Goal: Information Seeking & Learning: Learn about a topic

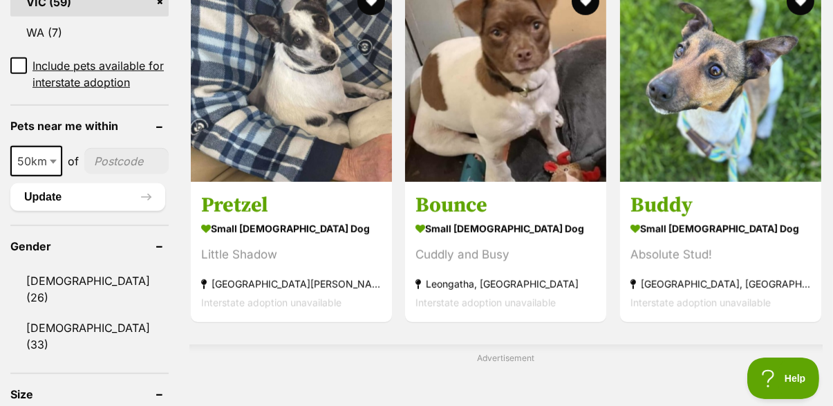
scroll to position [925, 0]
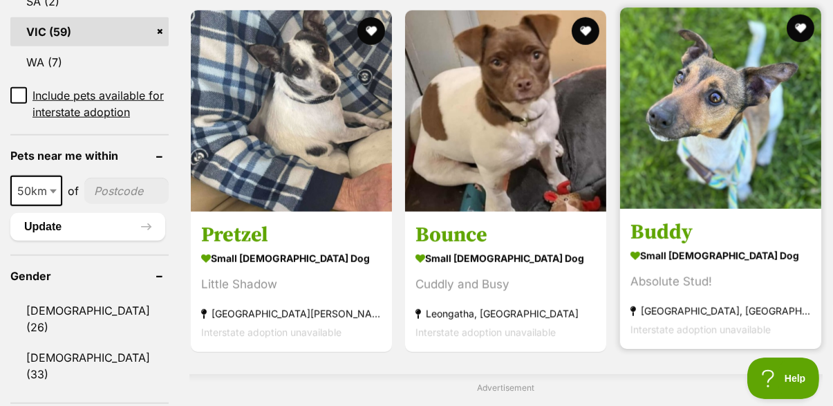
click at [520, 237] on h3 "Buddy" at bounding box center [721, 232] width 181 height 26
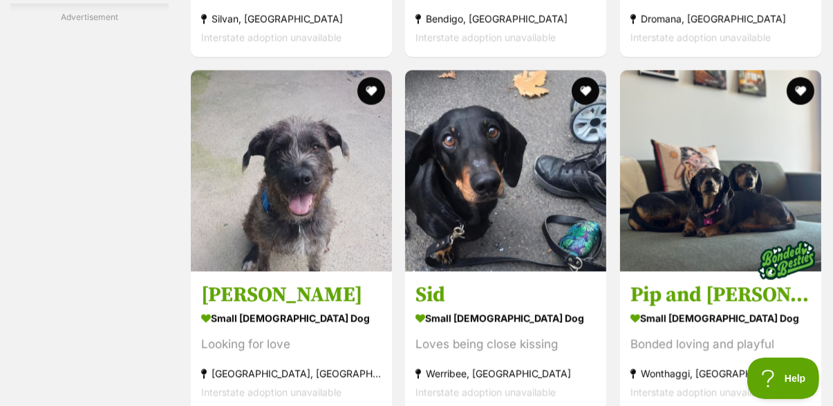
scroll to position [2549, 0]
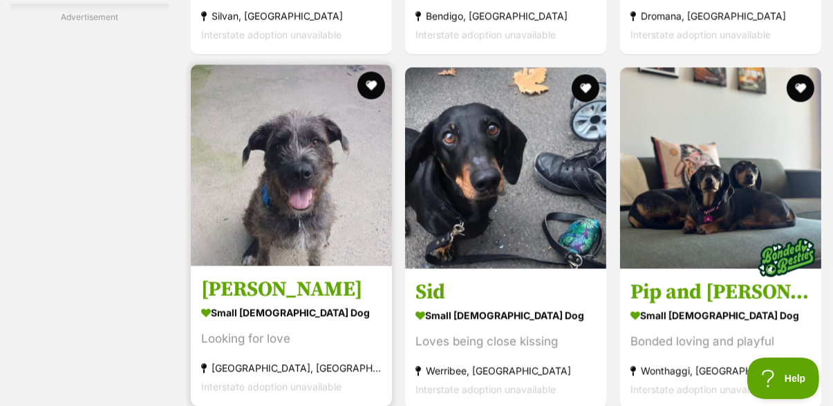
click at [302, 302] on h3 "Sally" at bounding box center [291, 289] width 181 height 26
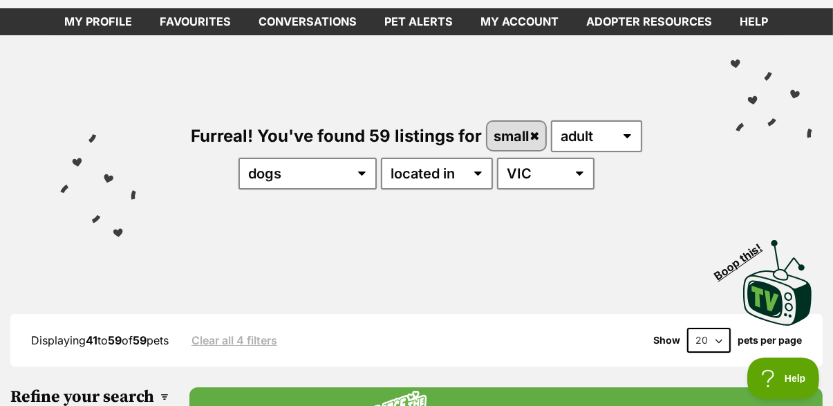
scroll to position [0, 0]
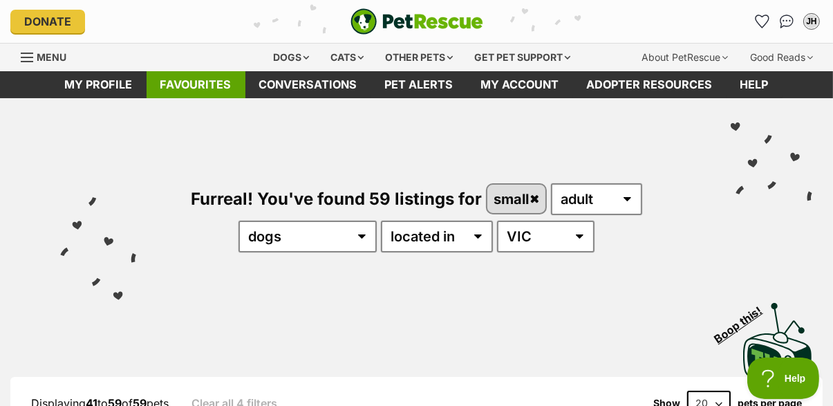
click at [205, 81] on link "Favourites" at bounding box center [196, 84] width 99 height 27
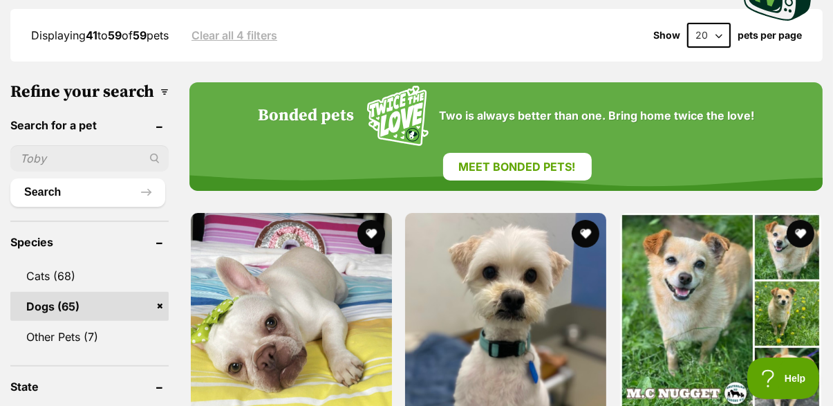
scroll to position [370, 0]
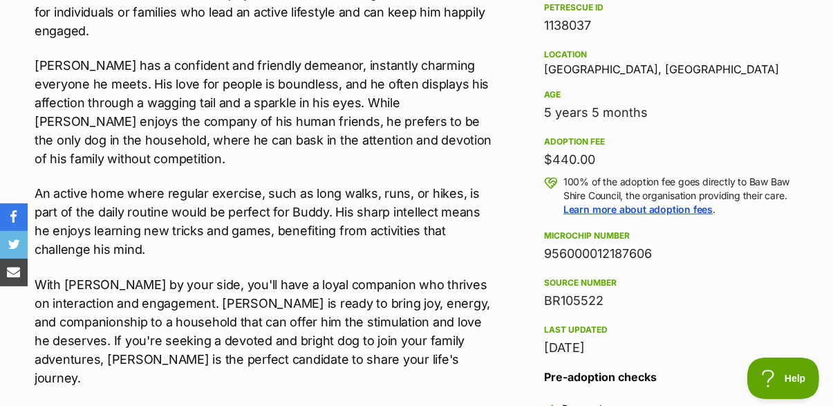
scroll to position [883, 0]
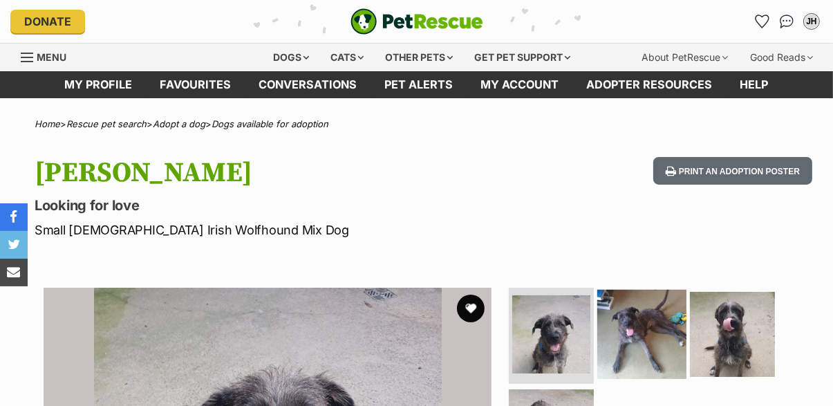
click at [635, 347] on img at bounding box center [642, 333] width 89 height 89
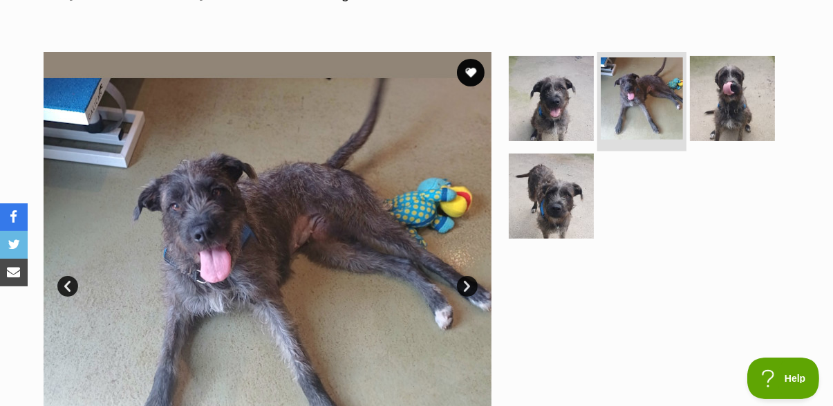
scroll to position [239, 0]
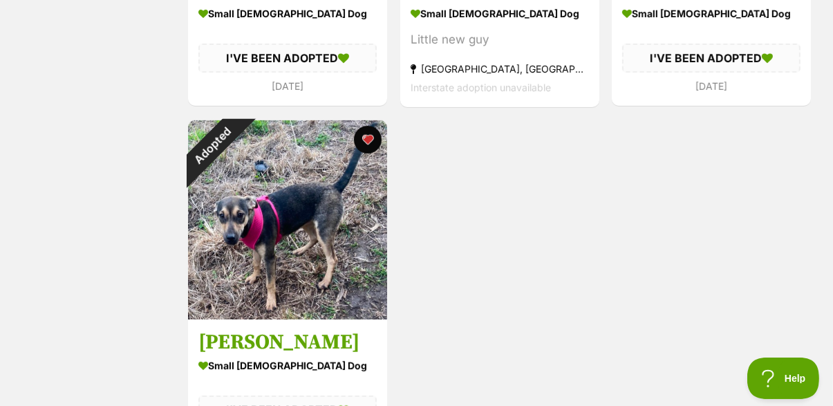
scroll to position [519, 0]
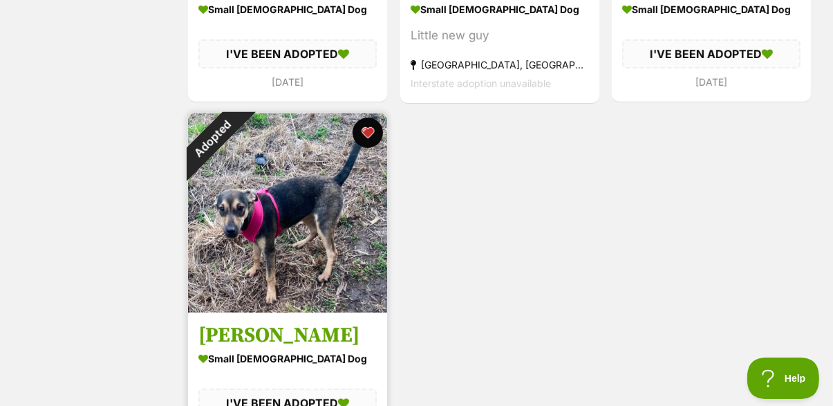
click at [365, 131] on button "favourite" at bounding box center [368, 133] width 30 height 30
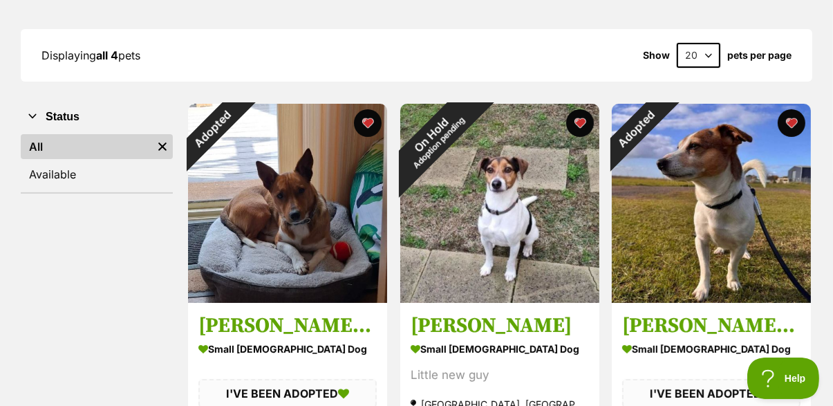
scroll to position [178, 0]
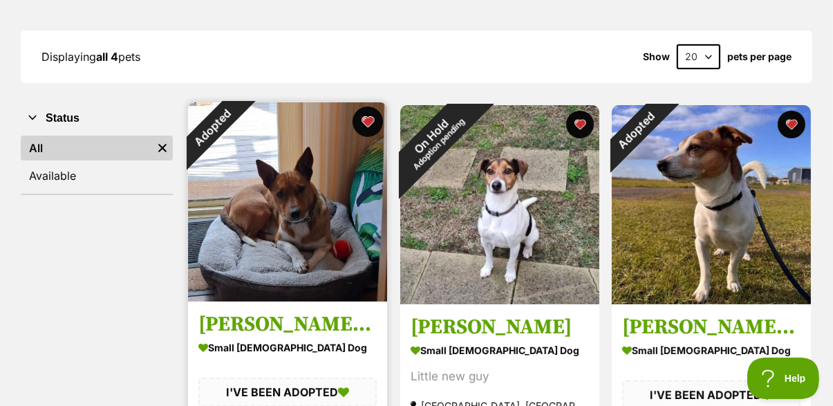
click at [367, 126] on button "favourite" at bounding box center [368, 122] width 30 height 30
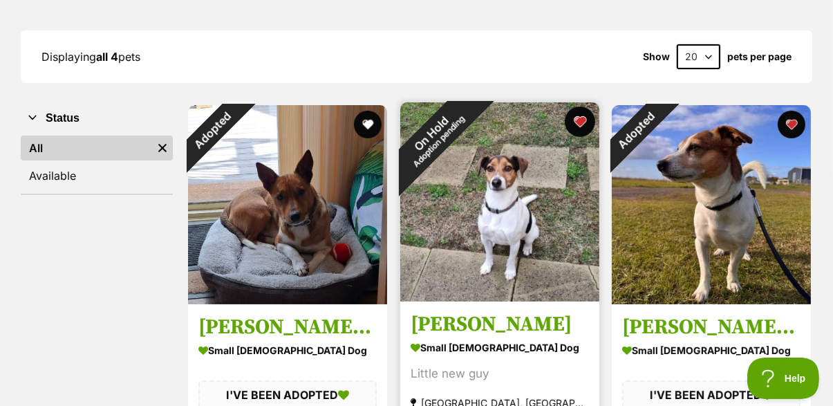
click at [582, 133] on button "favourite" at bounding box center [579, 122] width 30 height 30
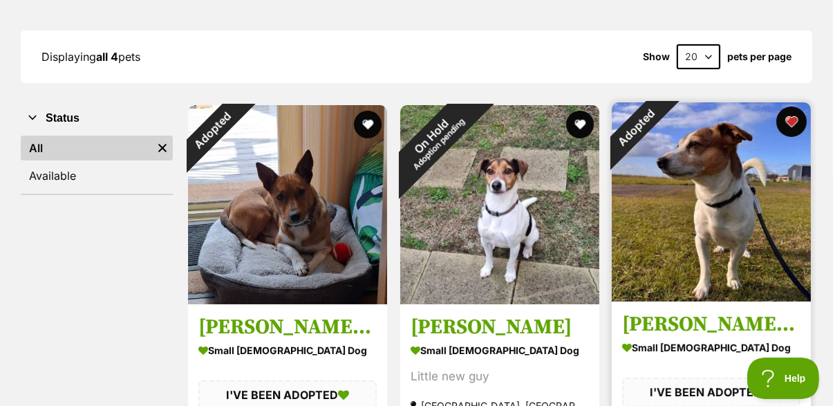
click at [790, 129] on button "favourite" at bounding box center [792, 122] width 30 height 30
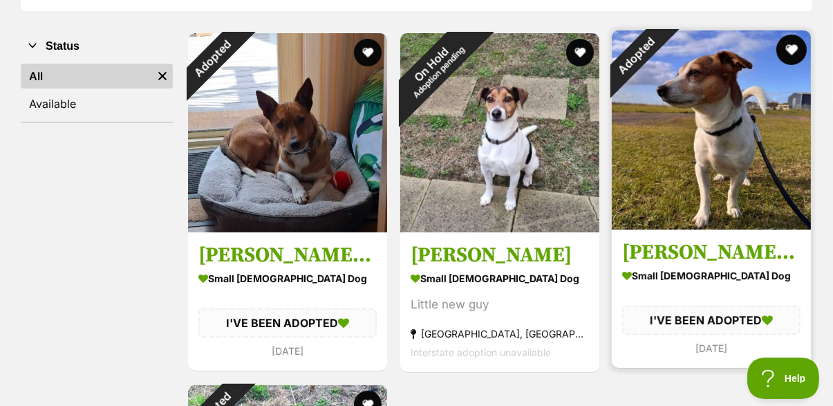
scroll to position [0, 0]
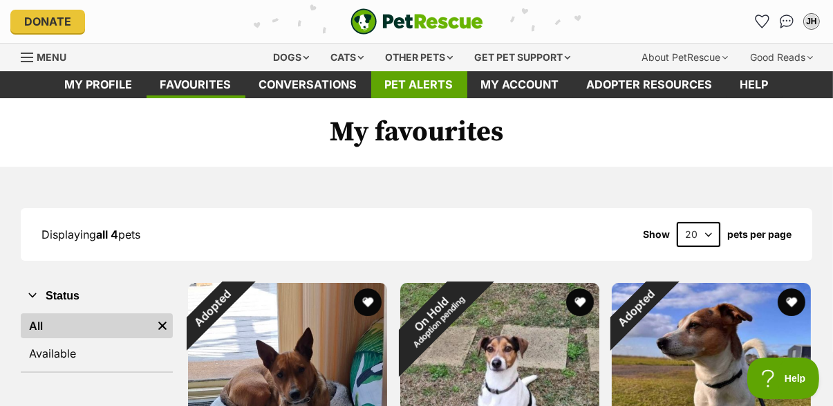
click at [426, 84] on link "Pet alerts" at bounding box center [419, 84] width 96 height 27
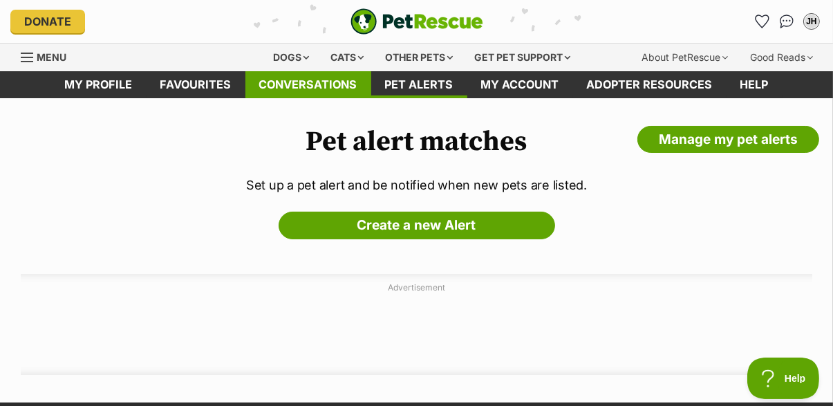
click at [312, 82] on link "Conversations" at bounding box center [309, 84] width 126 height 27
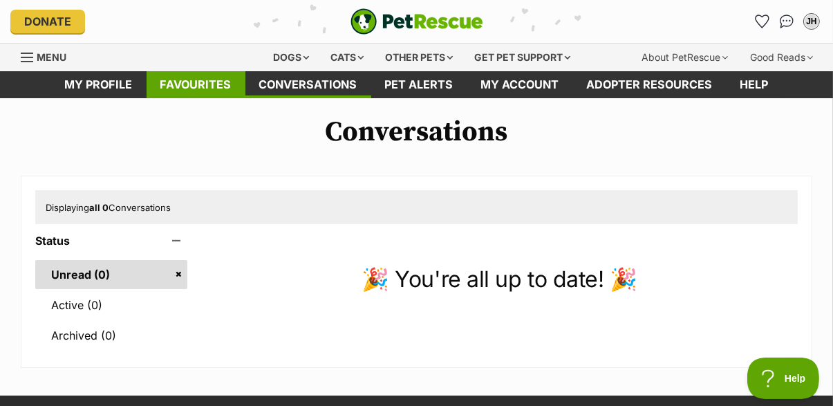
click at [212, 83] on link "Favourites" at bounding box center [196, 84] width 99 height 27
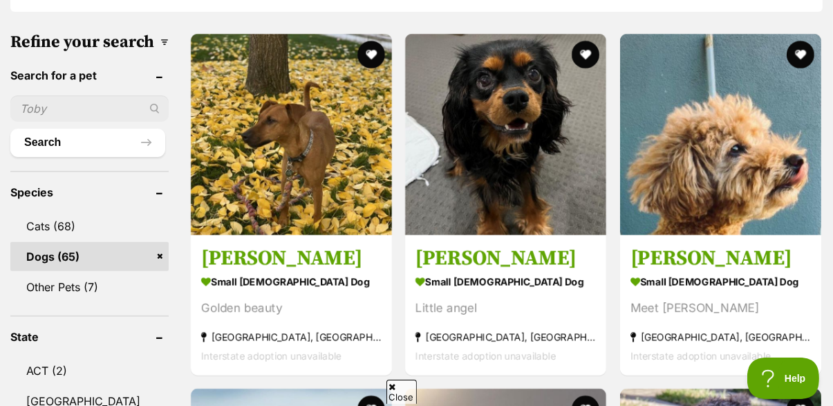
scroll to position [420, 0]
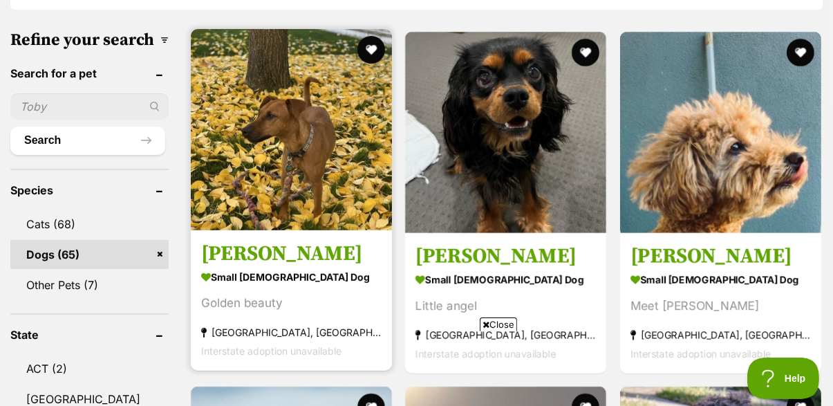
click at [321, 258] on h3 "Missy Peggotty" at bounding box center [291, 254] width 181 height 26
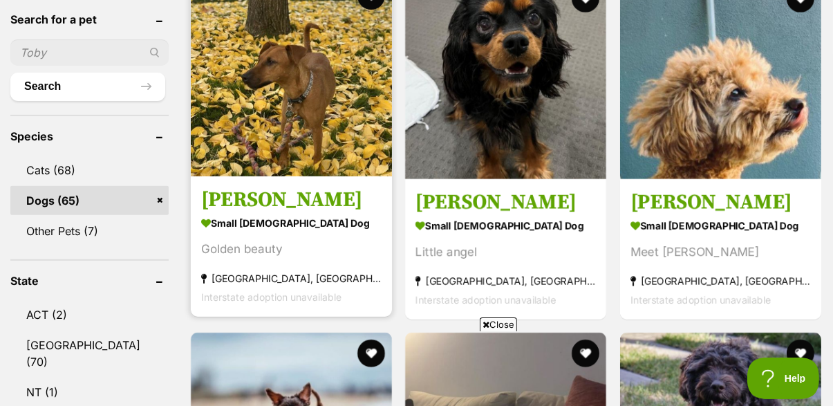
scroll to position [485, 0]
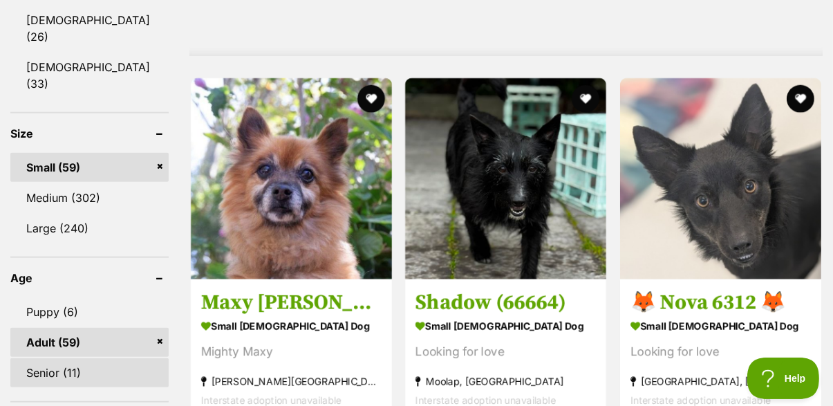
click at [78, 358] on link "Senior (11)" at bounding box center [89, 372] width 158 height 29
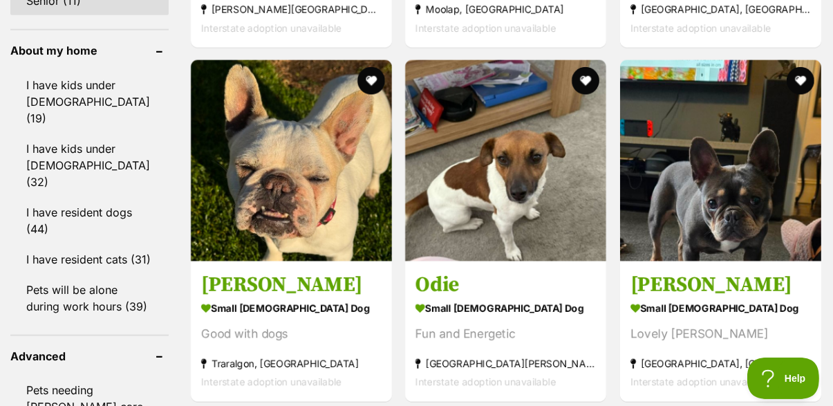
scroll to position [1589, 0]
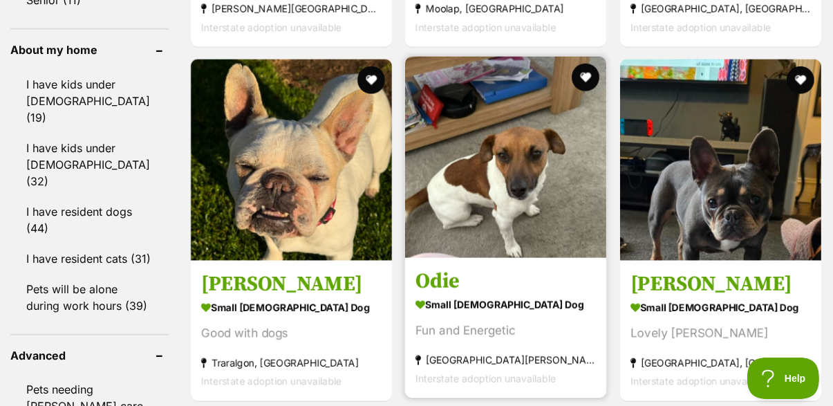
click at [486, 293] on h3 "Odie" at bounding box center [506, 281] width 181 height 26
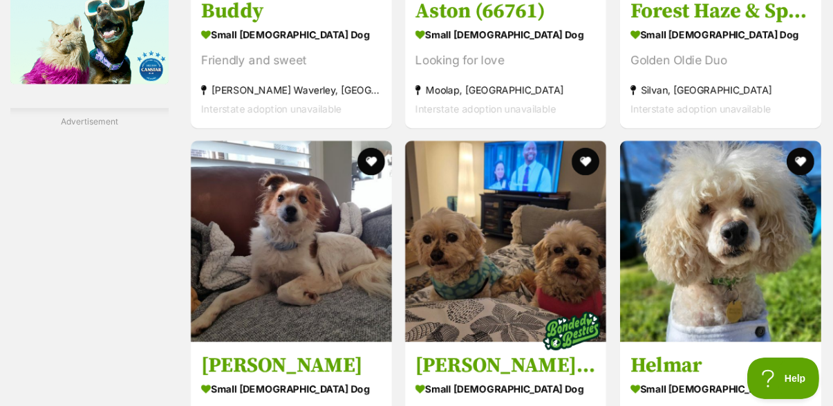
scroll to position [2347, 0]
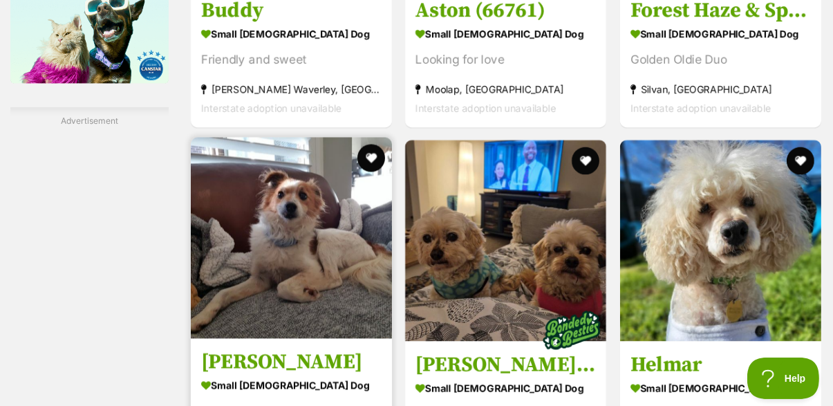
click at [321, 364] on h3 "Basil Silvanus" at bounding box center [291, 362] width 181 height 26
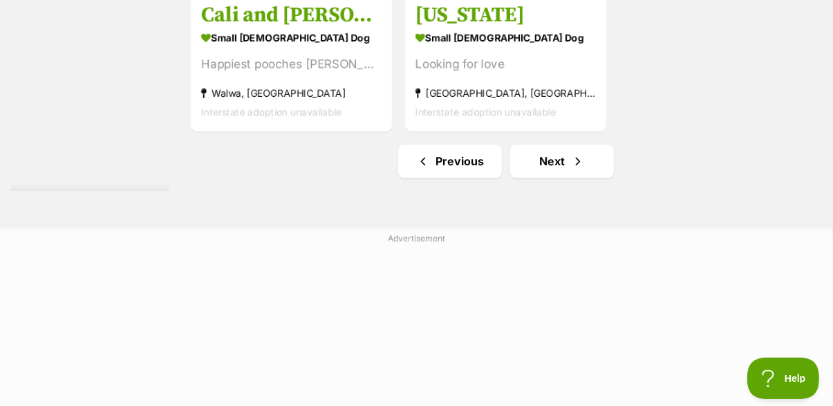
scroll to position [3182, 0]
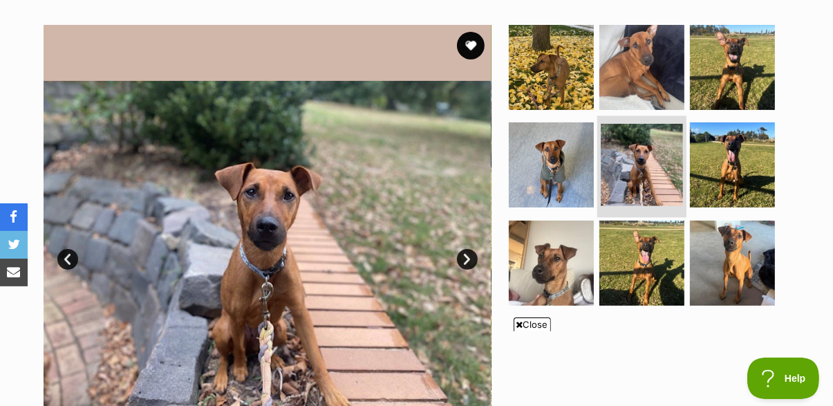
scroll to position [265, 0]
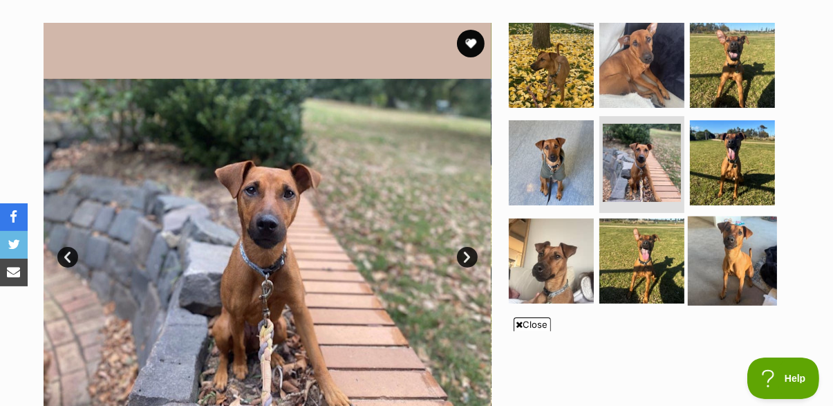
click at [741, 260] on img at bounding box center [732, 260] width 89 height 89
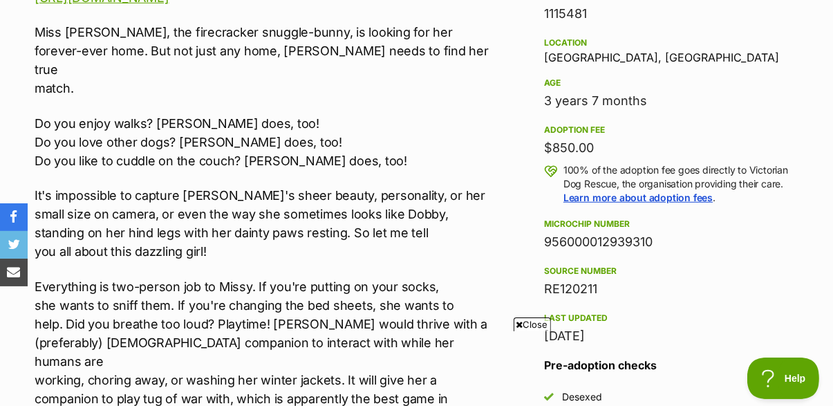
scroll to position [893, 0]
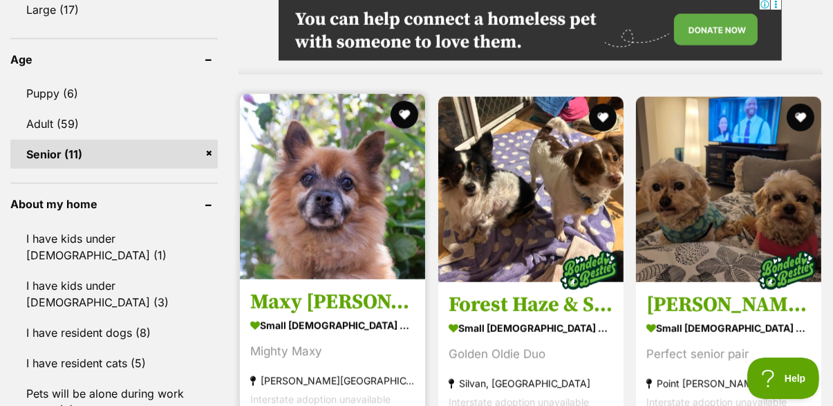
click at [371, 295] on h3 "Maxy [PERSON_NAME]" at bounding box center [332, 302] width 165 height 26
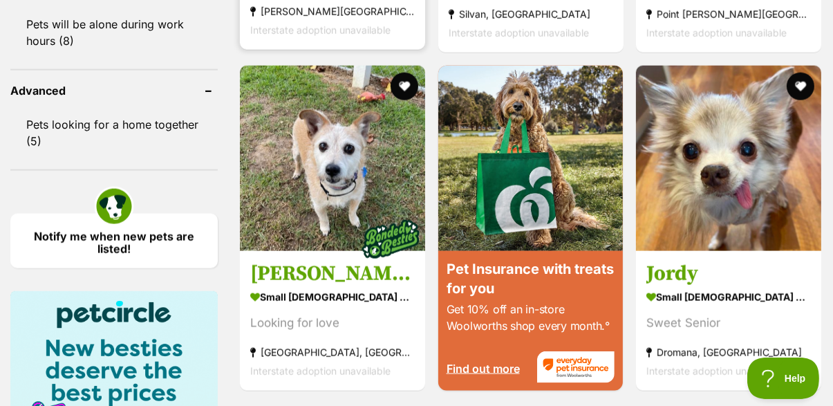
scroll to position [1665, 0]
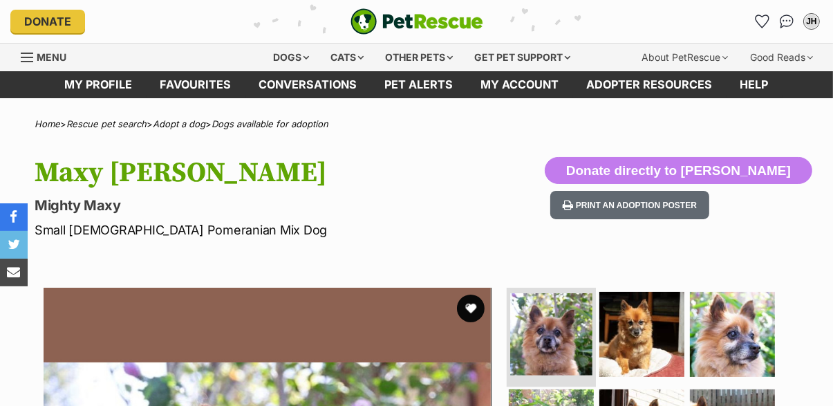
click at [564, 338] on img at bounding box center [551, 334] width 82 height 82
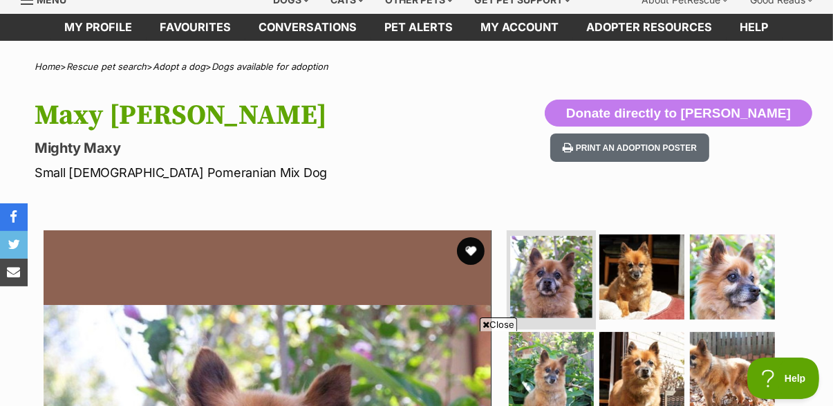
scroll to position [107, 0]
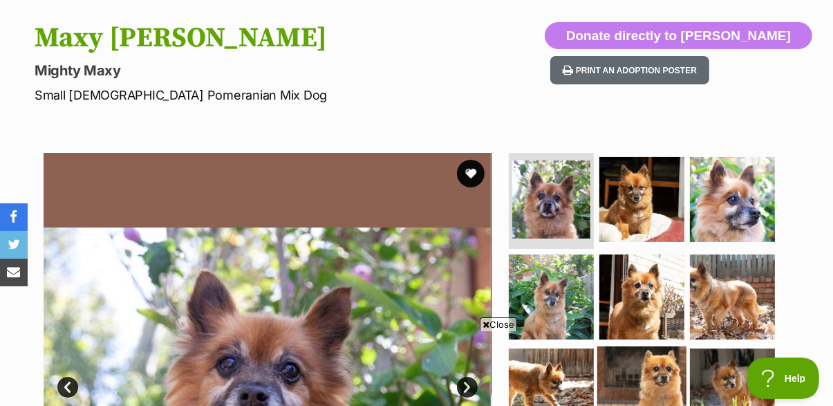
click at [645, 387] on img at bounding box center [642, 391] width 89 height 89
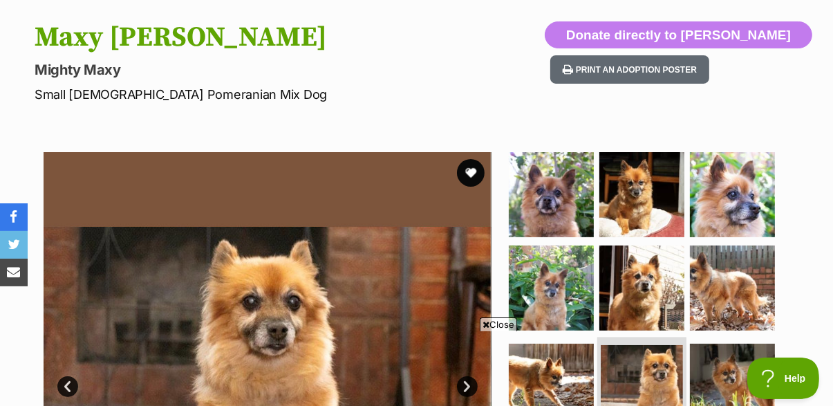
scroll to position [0, 0]
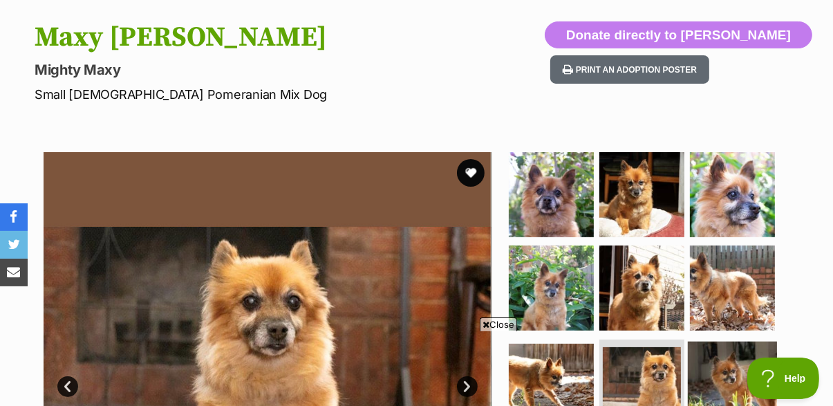
click at [732, 376] on img at bounding box center [732, 386] width 89 height 89
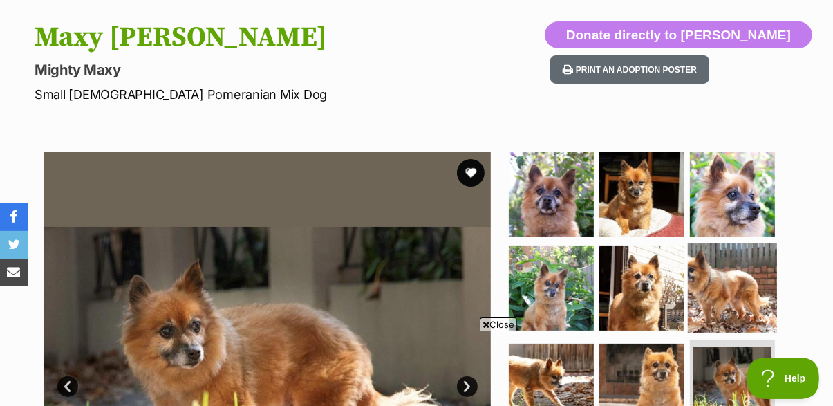
click at [727, 293] on img at bounding box center [732, 287] width 89 height 89
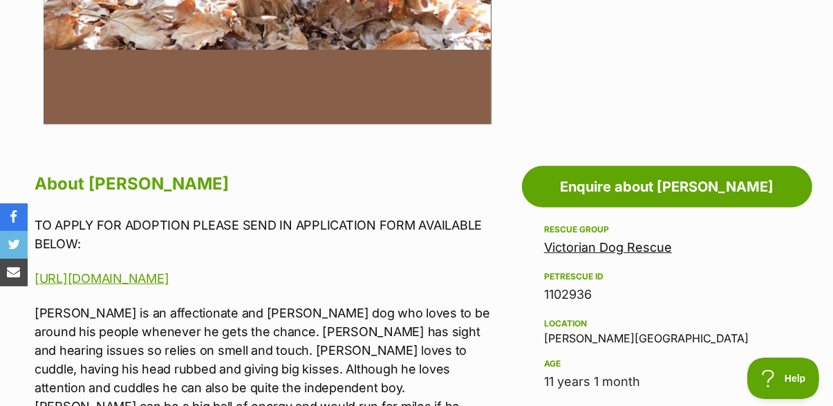
scroll to position [613, 0]
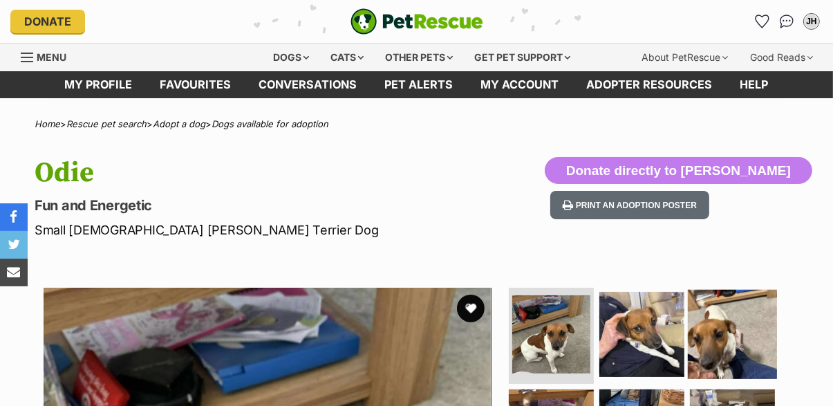
click at [717, 334] on img at bounding box center [732, 333] width 89 height 89
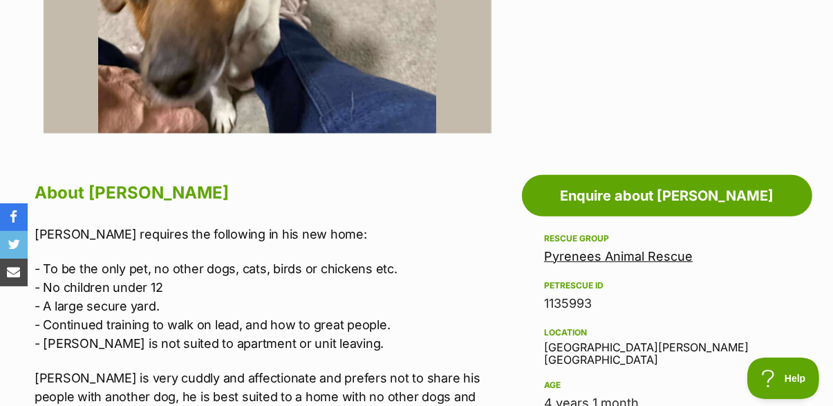
scroll to position [603, 0]
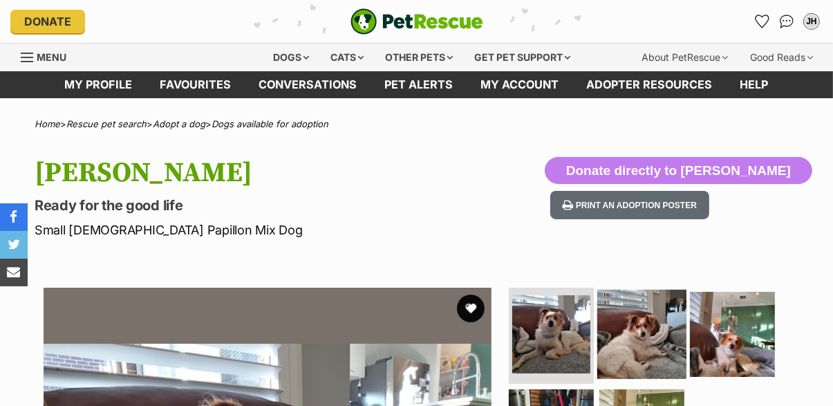
click at [638, 344] on img at bounding box center [642, 333] width 89 height 89
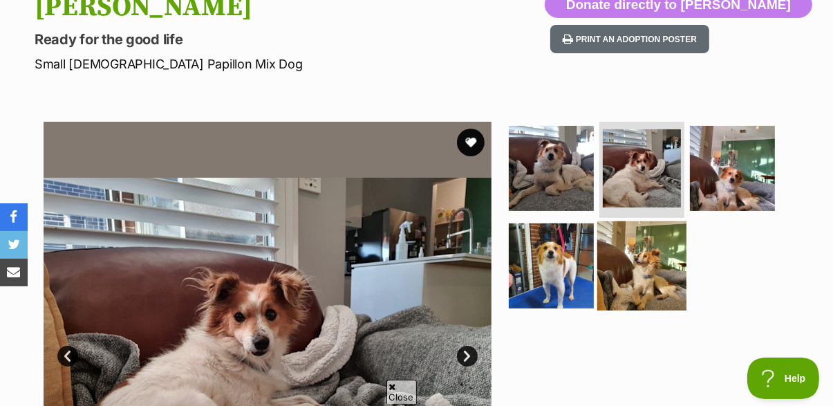
click at [645, 263] on img at bounding box center [642, 265] width 89 height 89
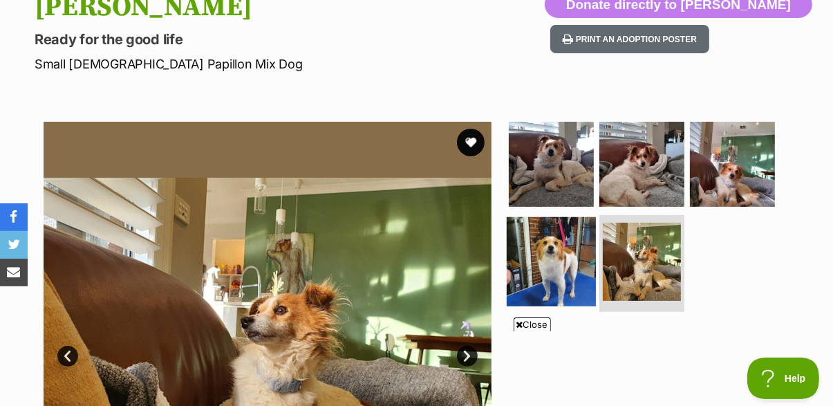
click at [544, 273] on img at bounding box center [551, 261] width 89 height 89
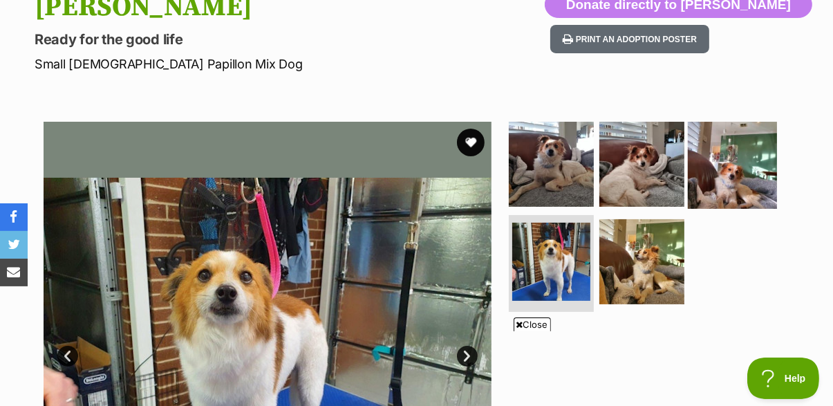
click at [725, 177] on img at bounding box center [732, 163] width 89 height 89
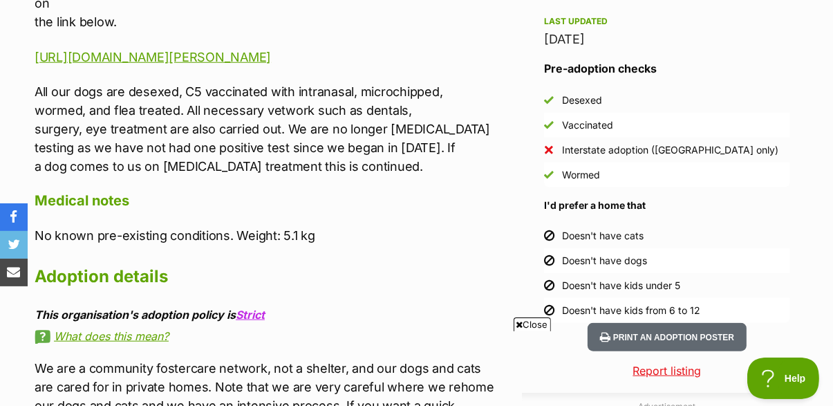
scroll to position [1192, 0]
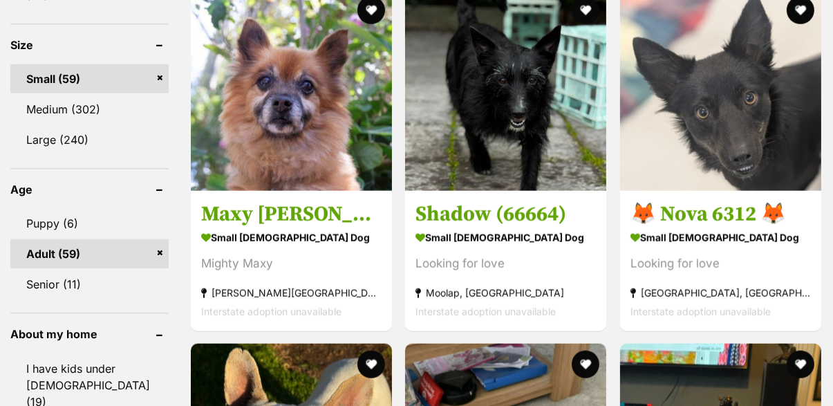
scroll to position [1305, 0]
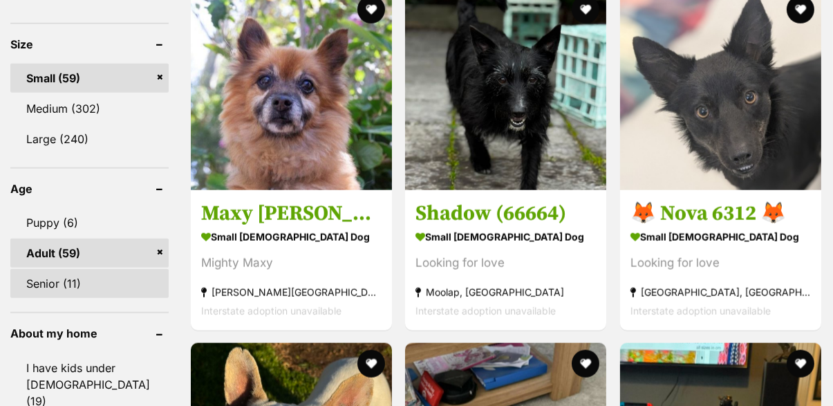
click at [78, 269] on link "Senior (11)" at bounding box center [89, 283] width 158 height 29
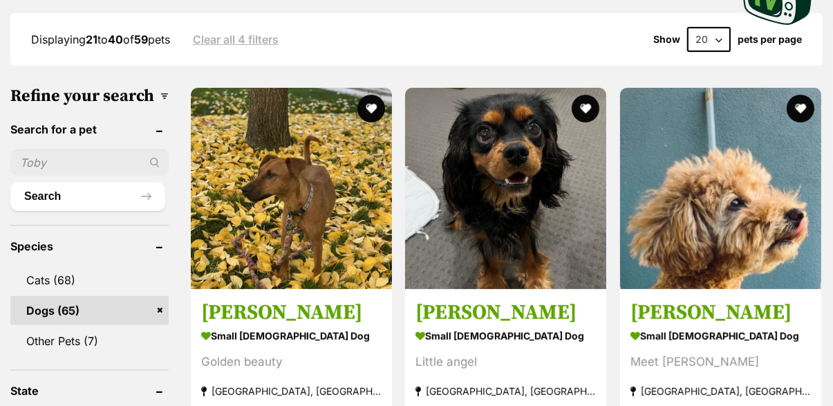
scroll to position [362, 0]
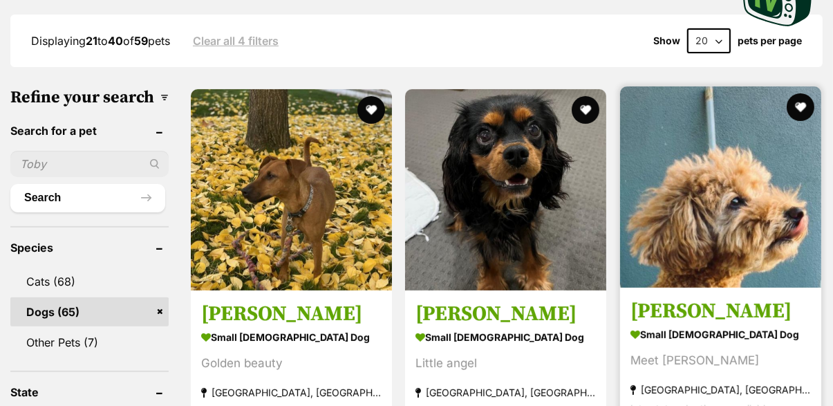
click at [766, 311] on h3 "Jerry Russellton" at bounding box center [721, 311] width 181 height 26
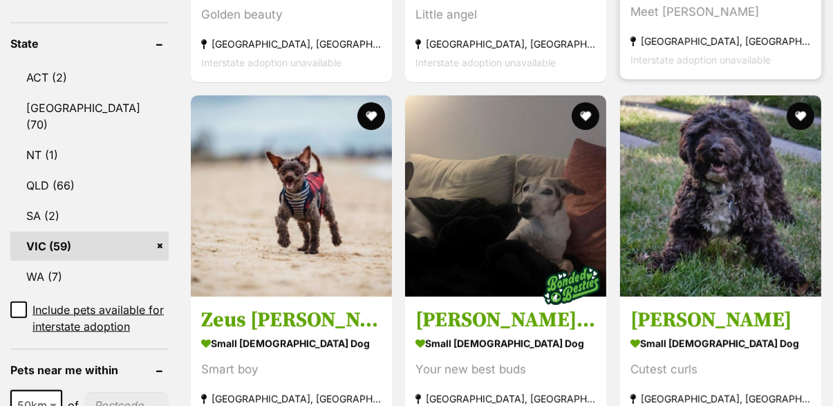
scroll to position [712, 0]
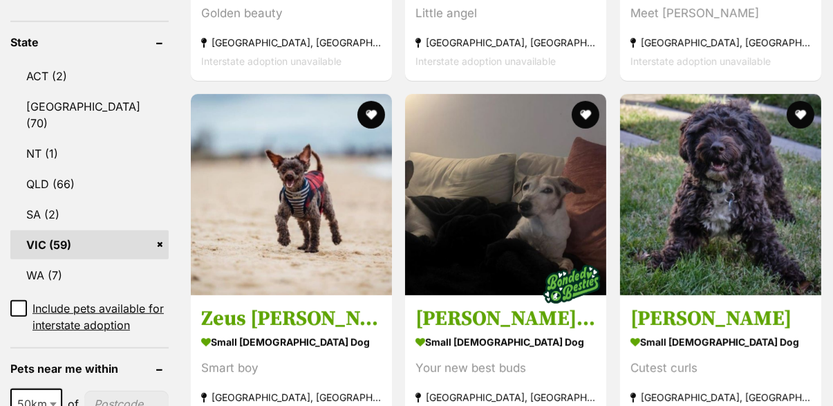
click at [22, 304] on icon at bounding box center [19, 309] width 10 height 10
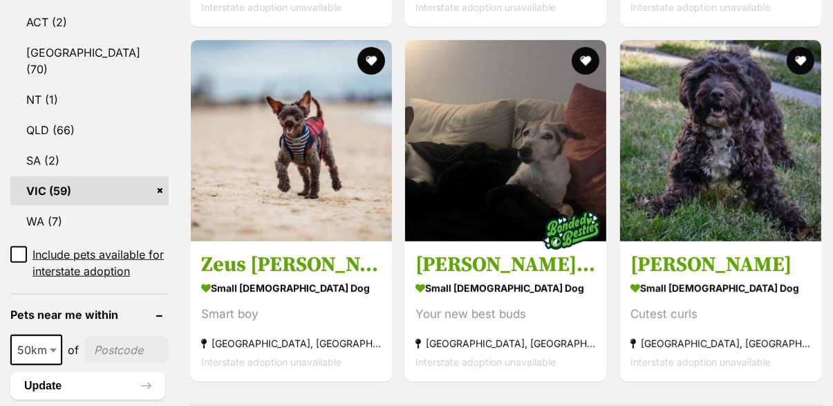
scroll to position [777, 0]
